Goal: Check status: Check status

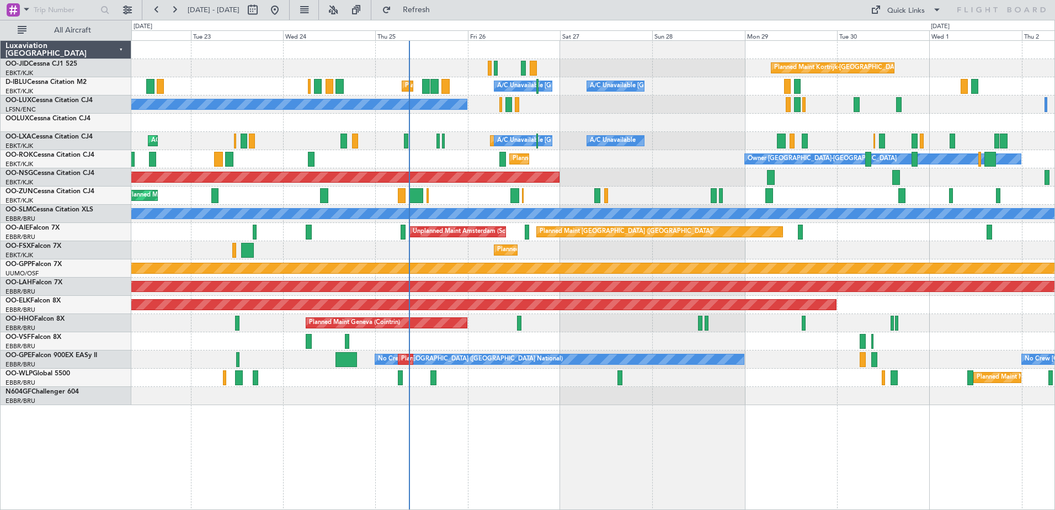
click at [634, 318] on div "Planned Maint Geneva (Cointrin)" at bounding box center [592, 323] width 923 height 18
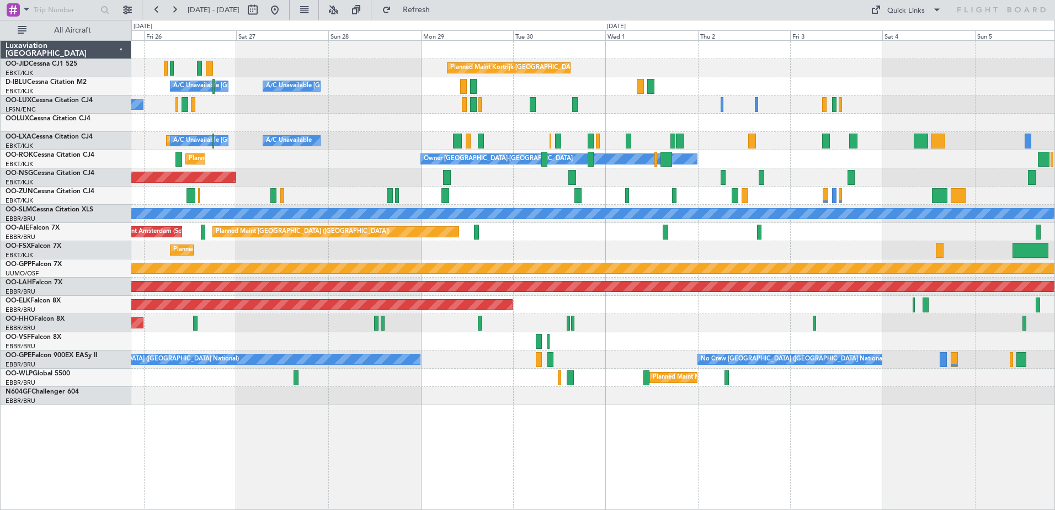
click at [322, 312] on div "Planned Maint Kortrijk-[GEOGRAPHIC_DATA] A/C Unavailable [GEOGRAPHIC_DATA]-[GEO…" at bounding box center [592, 223] width 923 height 364
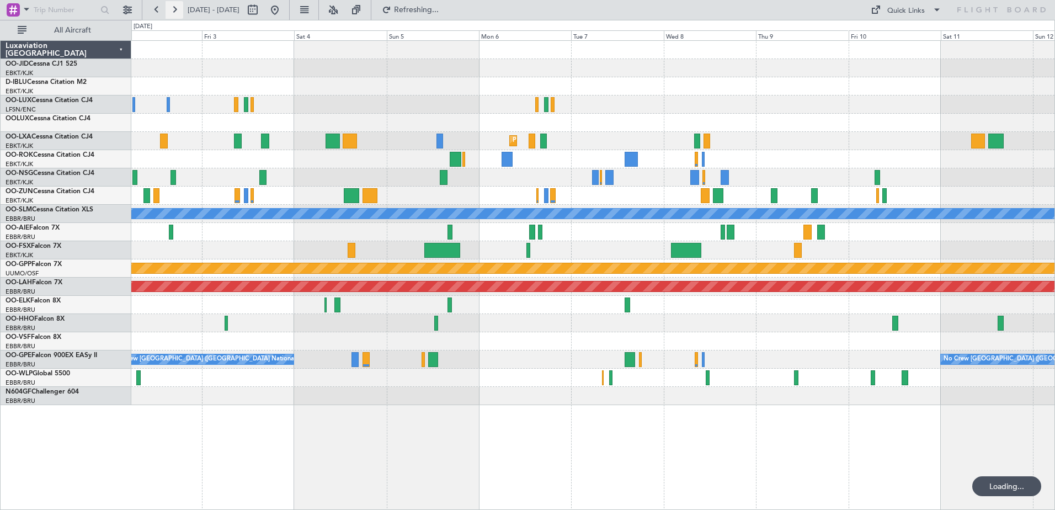
click at [167, 13] on button at bounding box center [175, 10] width 18 height 18
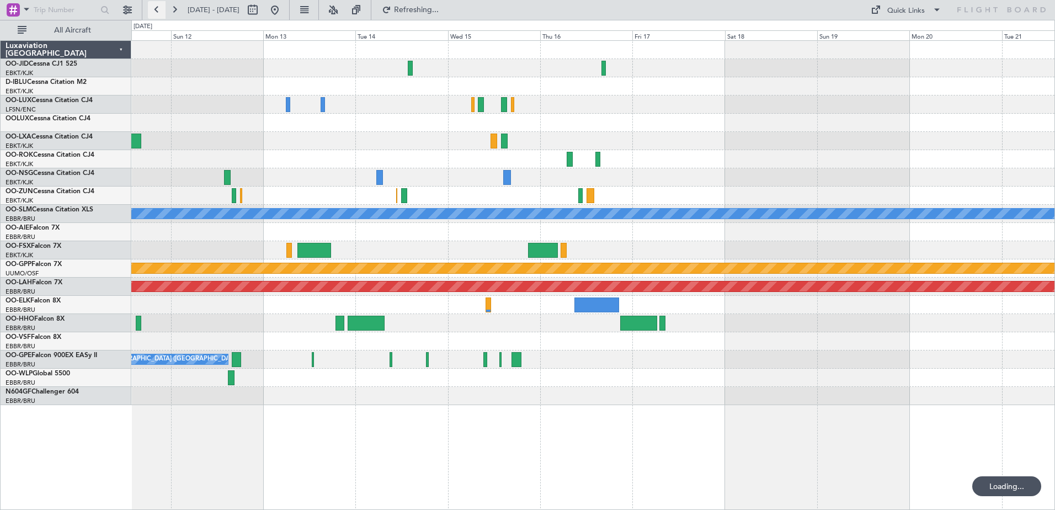
click at [161, 11] on button at bounding box center [157, 10] width 18 height 18
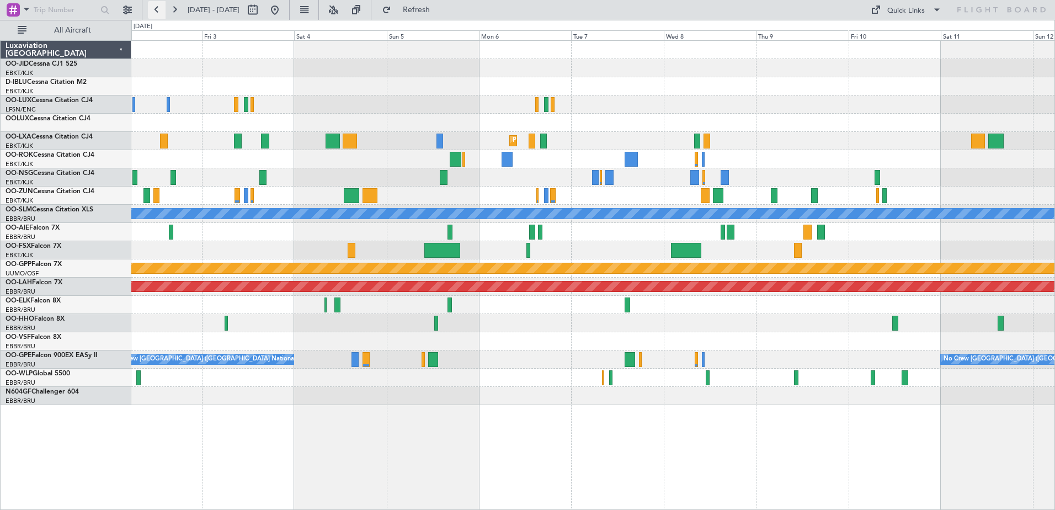
click at [160, 12] on button at bounding box center [157, 10] width 18 height 18
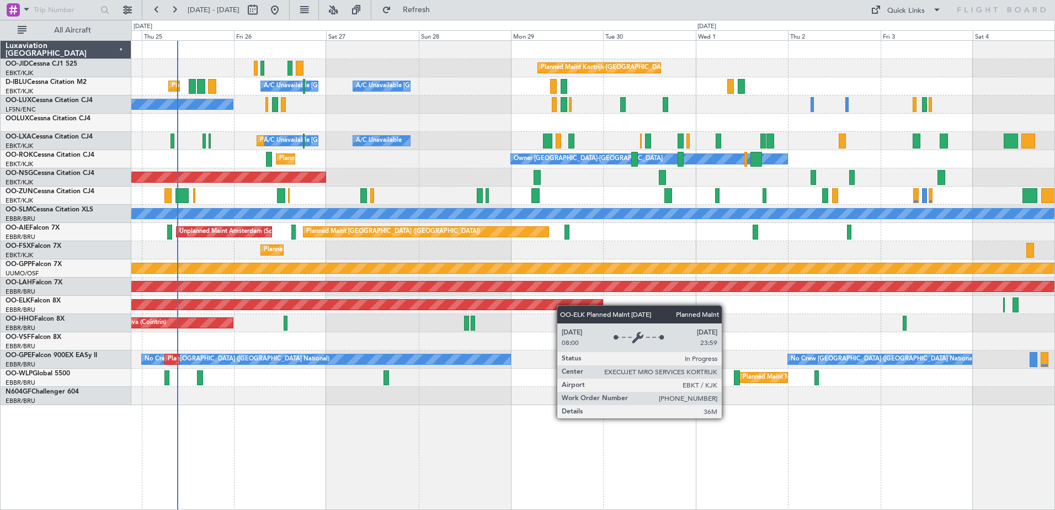
click at [453, 300] on div "Planned Maint Kortrijk-[GEOGRAPHIC_DATA] A/C Unavailable [GEOGRAPHIC_DATA]-[GEO…" at bounding box center [592, 223] width 923 height 364
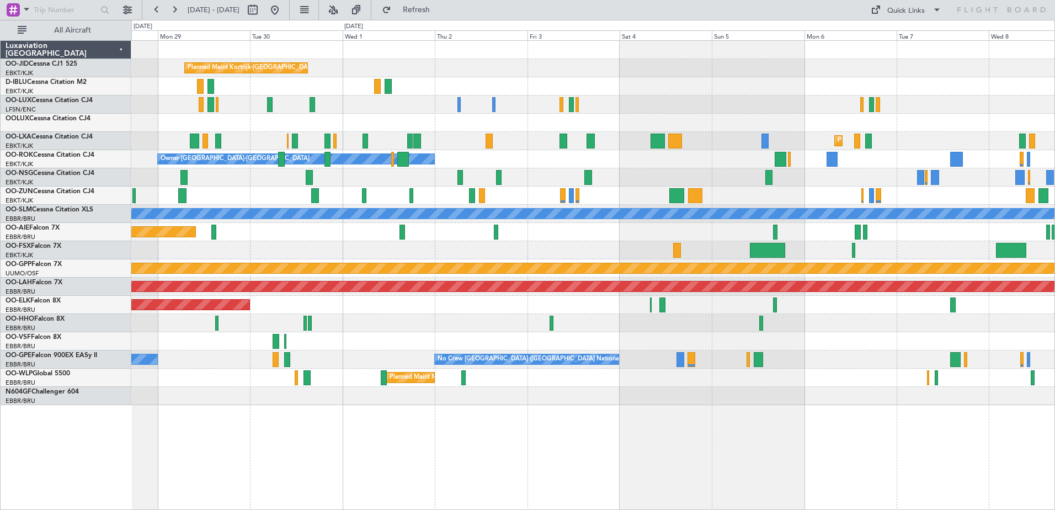
click at [419, 311] on div "Planned Maint Kortrijk-[GEOGRAPHIC_DATA]" at bounding box center [592, 305] width 923 height 18
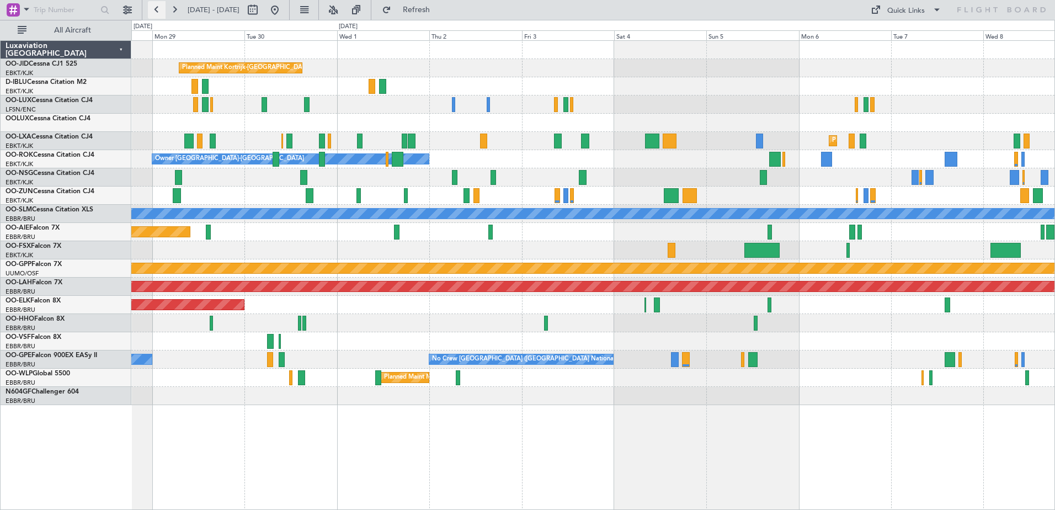
click at [158, 7] on button at bounding box center [157, 10] width 18 height 18
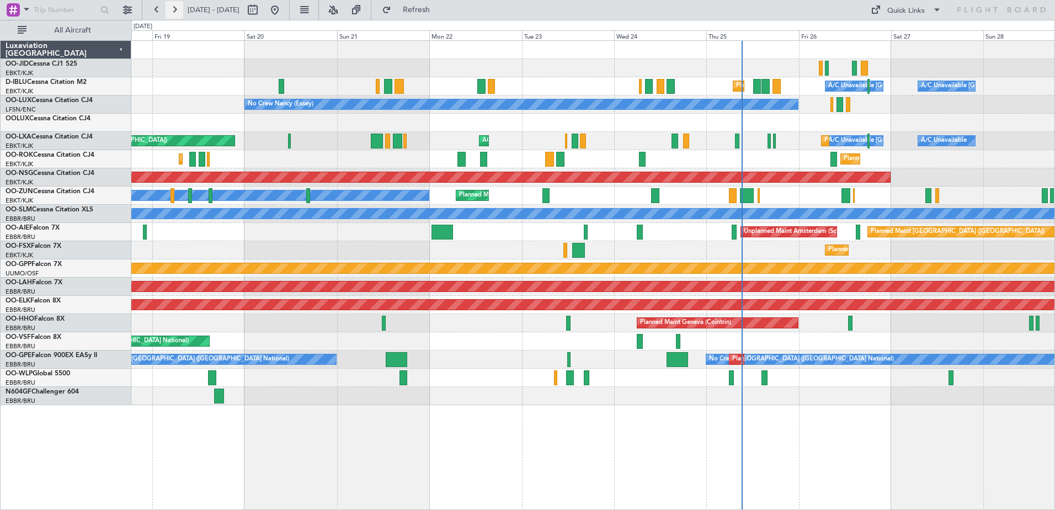
click at [177, 4] on button at bounding box center [175, 10] width 18 height 18
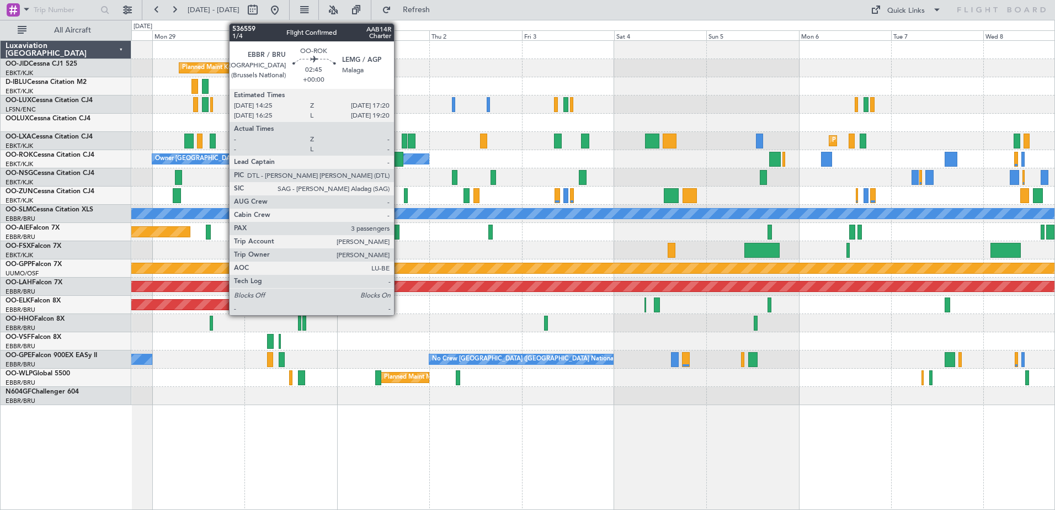
click at [399, 164] on div at bounding box center [398, 159] width 12 height 15
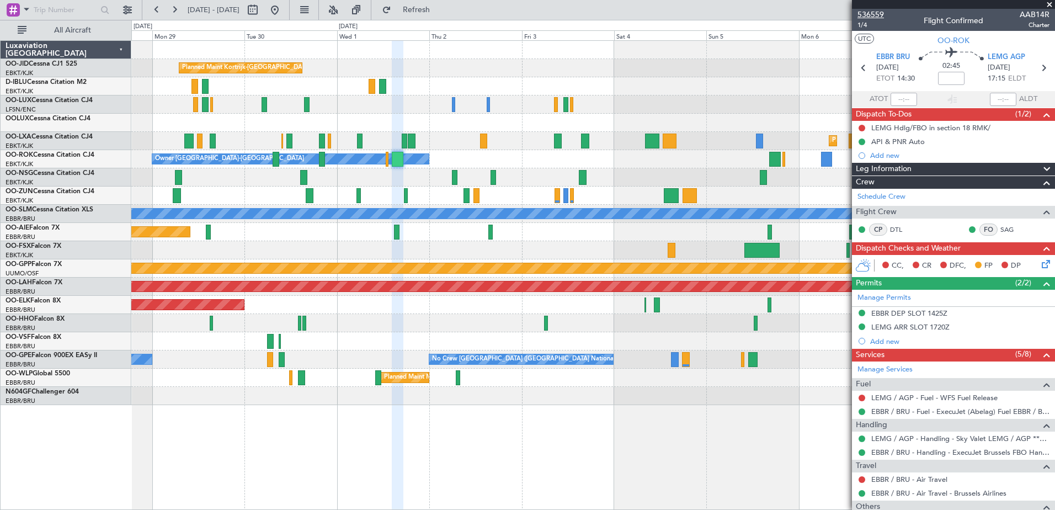
click at [871, 12] on span "536559" at bounding box center [870, 15] width 26 height 12
